Goal: Check status

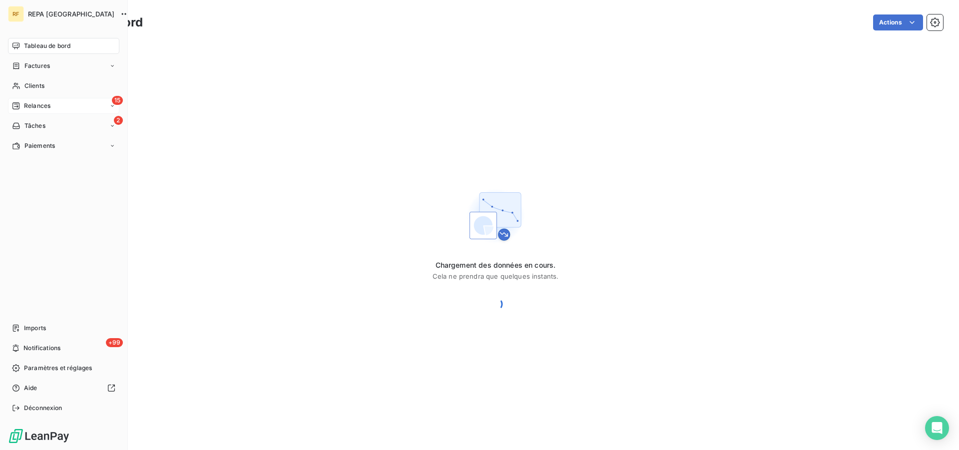
click at [32, 104] on span "Relances" at bounding box center [37, 105] width 26 height 9
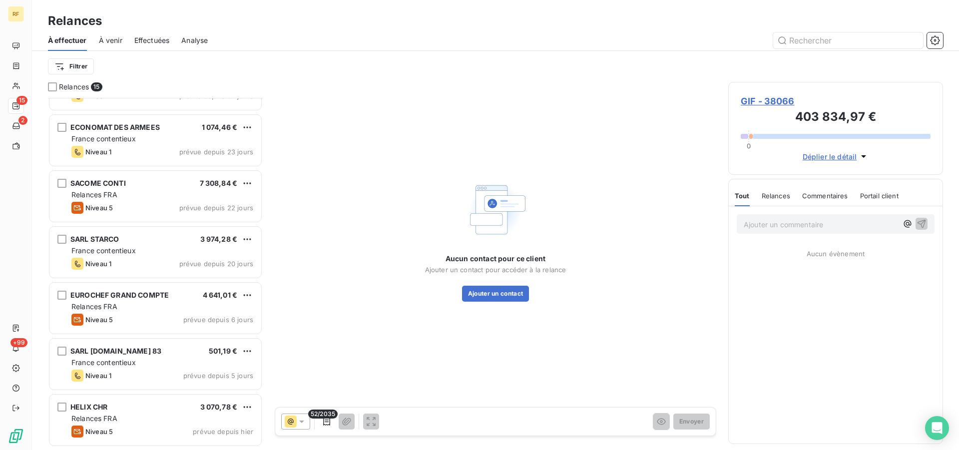
scroll to position [204, 0]
